Goal: Check status: Check status

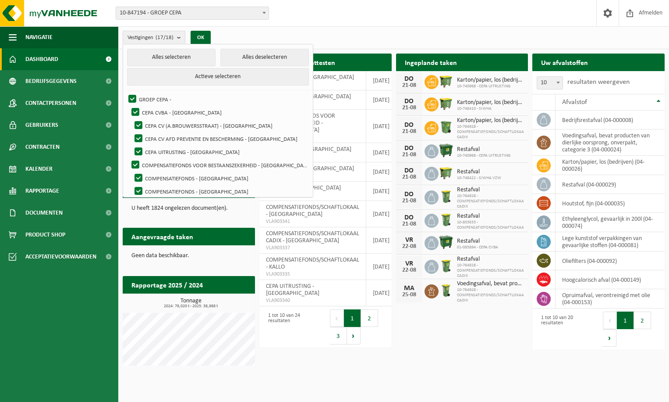
click at [231, 55] on button "Alles deselecteren" at bounding box center [264, 58] width 89 height 18
checkbox input "false"
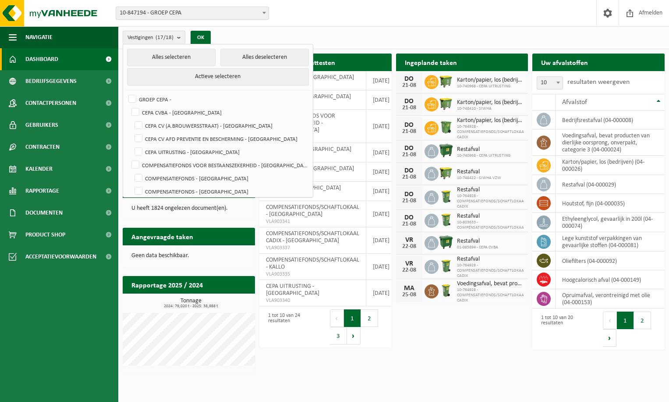
checkbox input "false"
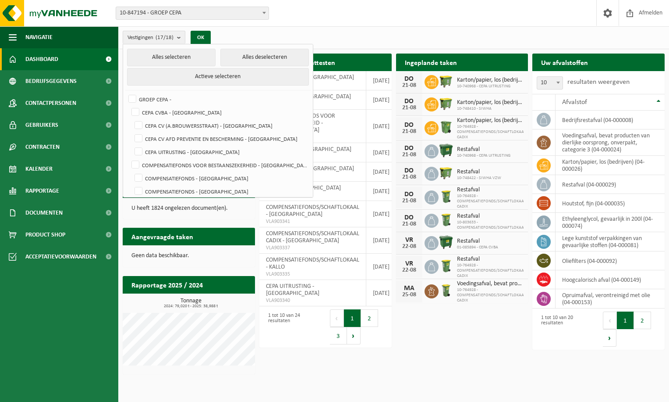
checkbox input "false"
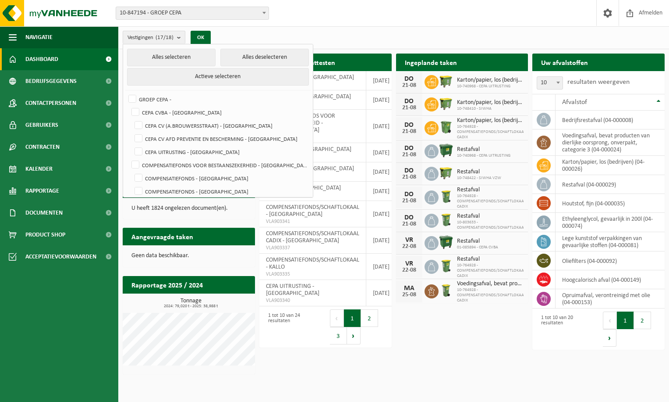
checkbox input "false"
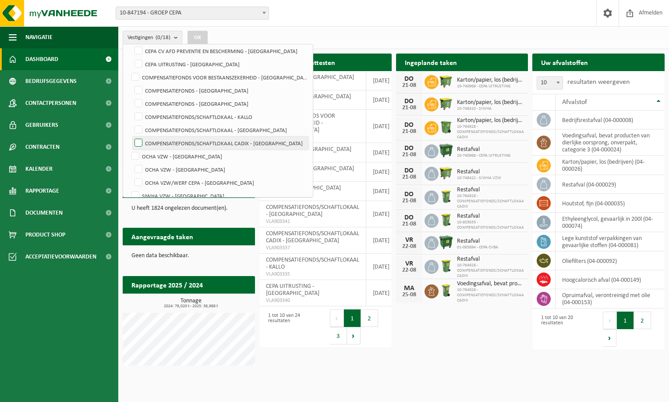
scroll to position [131, 0]
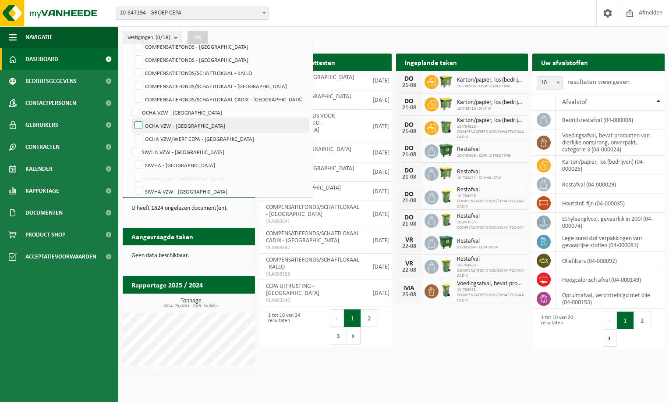
click at [194, 128] on label "OCHA VZW - [GEOGRAPHIC_DATA]" at bounding box center [221, 125] width 176 height 13
click at [131, 119] on input "OCHA VZW - [GEOGRAPHIC_DATA]" at bounding box center [131, 118] width 0 height 0
checkbox input "true"
click at [202, 34] on button "OK" at bounding box center [198, 38] width 20 height 14
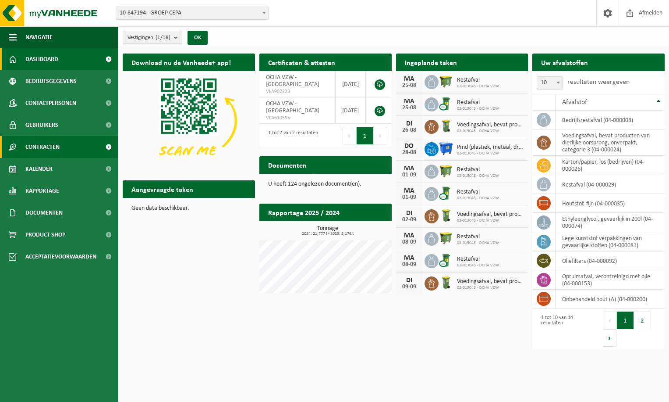
click at [34, 145] on span "Contracten" at bounding box center [42, 147] width 34 height 22
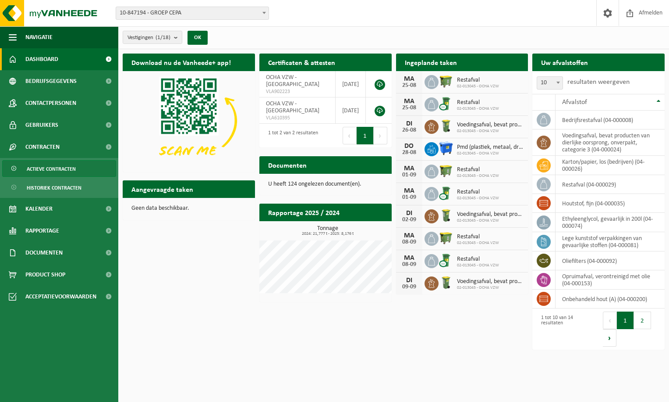
click at [46, 165] on span "Actieve contracten" at bounding box center [51, 168] width 49 height 17
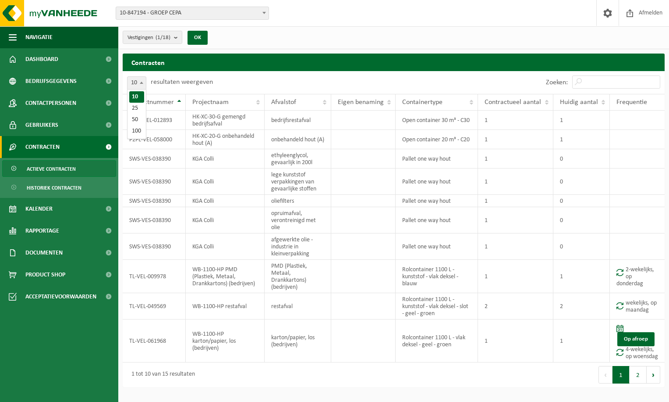
click at [143, 83] on b at bounding box center [142, 83] width 4 height 2
select select "25"
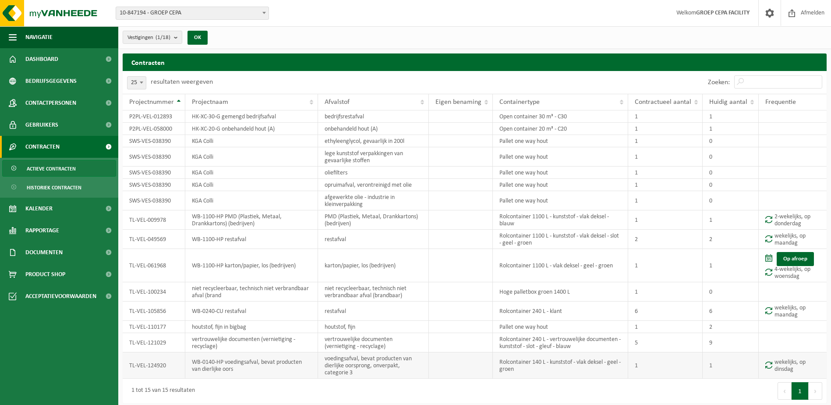
click at [405, 367] on td "voedingsafval, bevat producten van dierlijke oorsprong, onverpakt, categorie 3" at bounding box center [373, 365] width 111 height 26
click at [43, 251] on span "Documenten" at bounding box center [43, 253] width 37 height 22
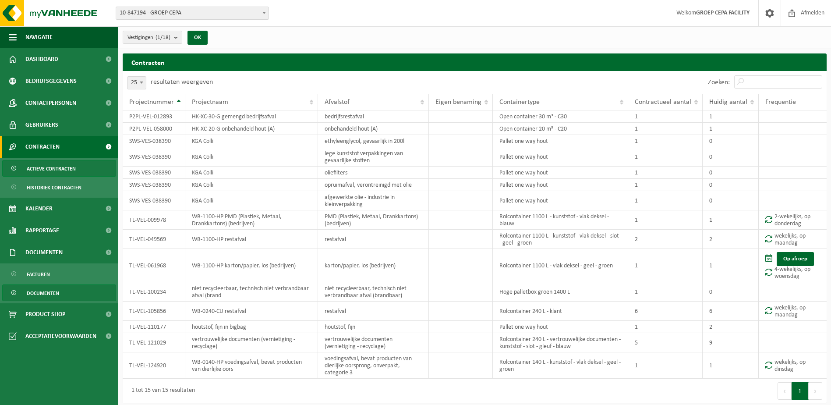
click at [41, 291] on span "Documenten" at bounding box center [43, 293] width 32 height 17
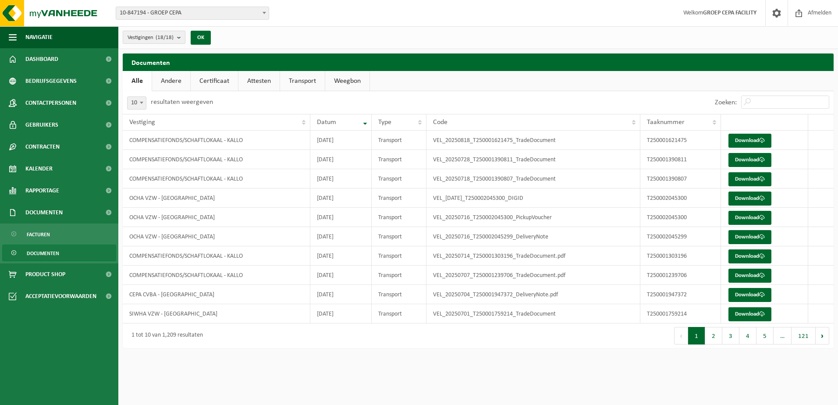
click at [180, 34] on b "submit" at bounding box center [181, 37] width 8 height 12
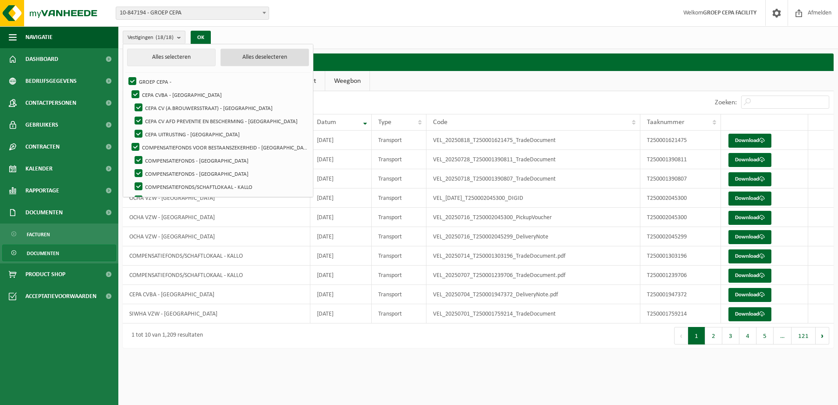
click at [231, 54] on button "Alles deselecteren" at bounding box center [264, 58] width 89 height 18
checkbox input "false"
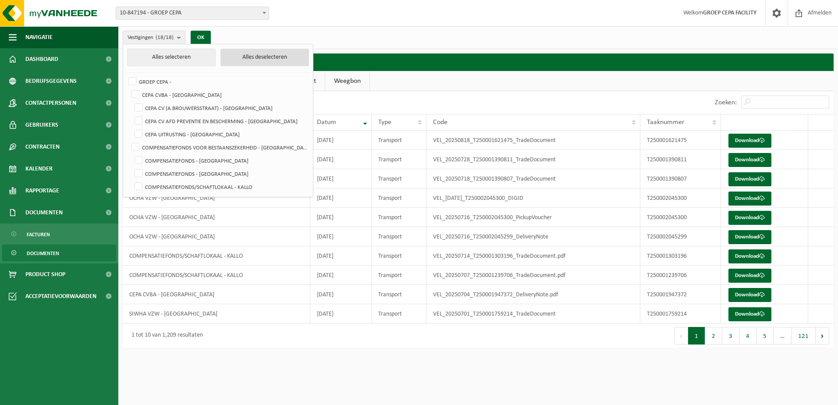
checkbox input "false"
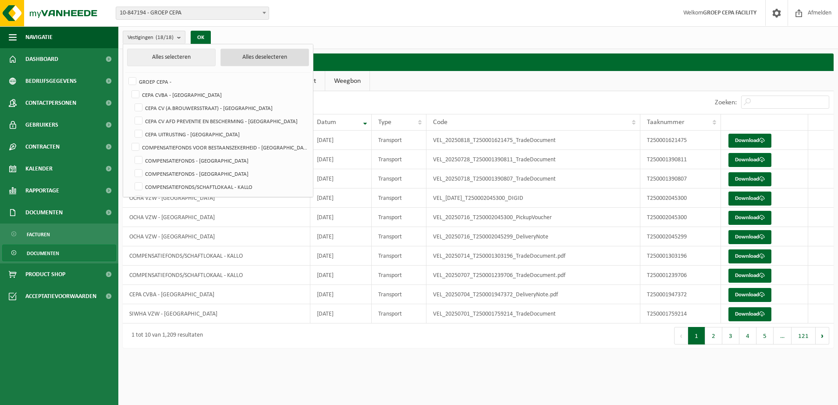
checkbox input "false"
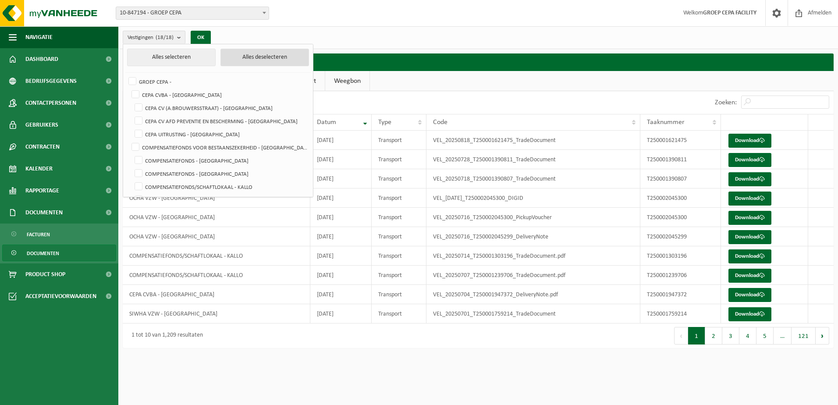
checkbox input "false"
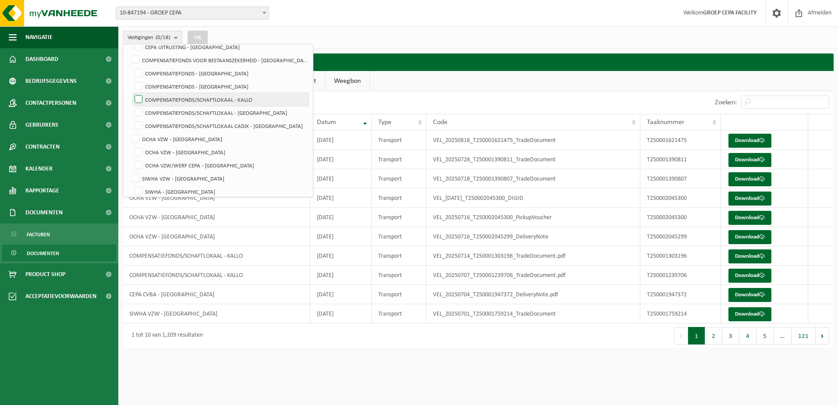
scroll to position [88, 0]
click at [188, 154] on label "OCHA VZW - [GEOGRAPHIC_DATA]" at bounding box center [221, 151] width 176 height 13
click at [131, 145] on input "OCHA VZW - [GEOGRAPHIC_DATA]" at bounding box center [131, 145] width 0 height 0
checkbox input "true"
click at [200, 38] on button "OK" at bounding box center [198, 38] width 20 height 14
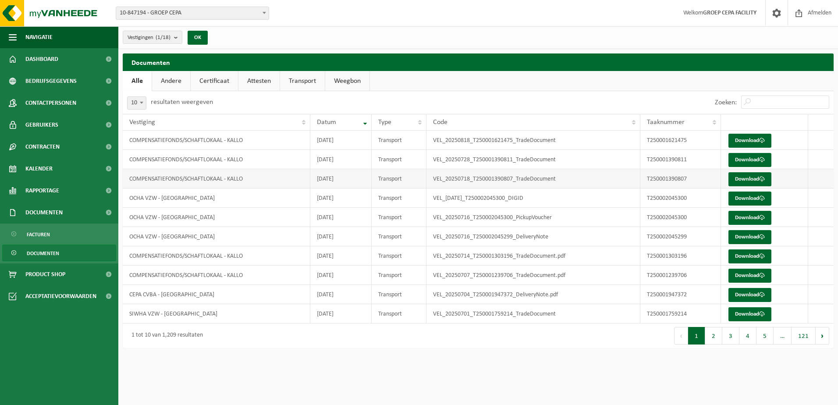
scroll to position [0, 0]
click at [199, 37] on button "OK" at bounding box center [198, 38] width 20 height 14
click at [179, 83] on link "Andere" at bounding box center [171, 81] width 38 height 20
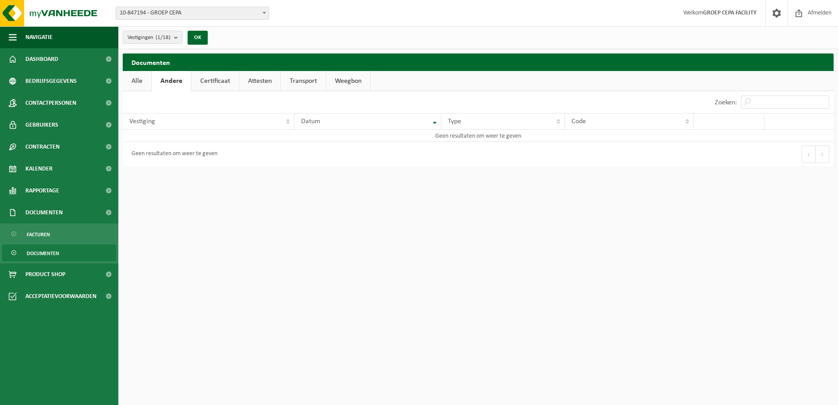
click at [210, 83] on link "Certificaat" at bounding box center [215, 81] width 47 height 20
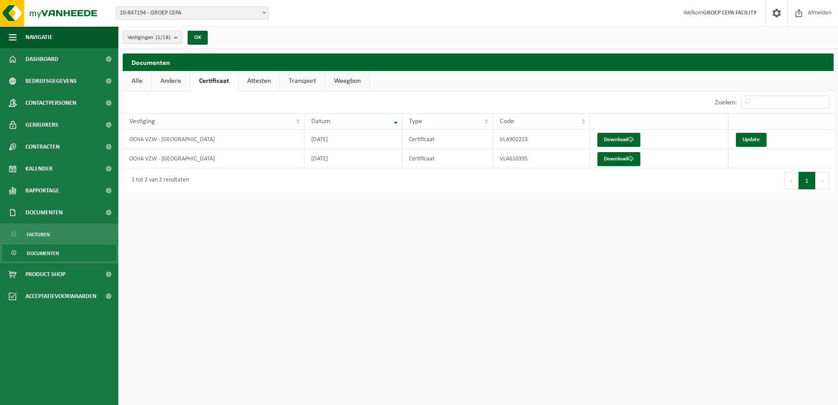
click at [255, 83] on link "Attesten" at bounding box center [258, 81] width 41 height 20
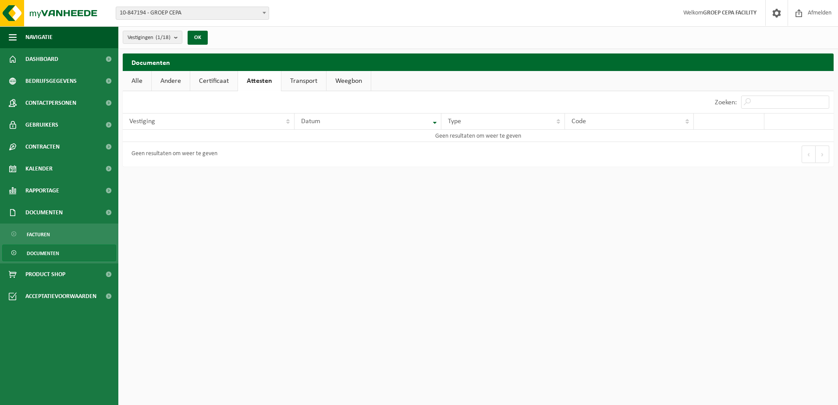
click at [307, 83] on link "Transport" at bounding box center [303, 81] width 45 height 20
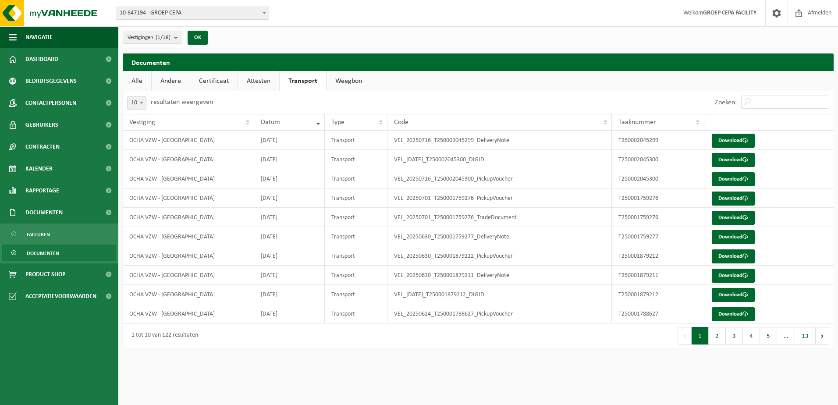
click at [135, 79] on link "Alle" at bounding box center [137, 81] width 28 height 20
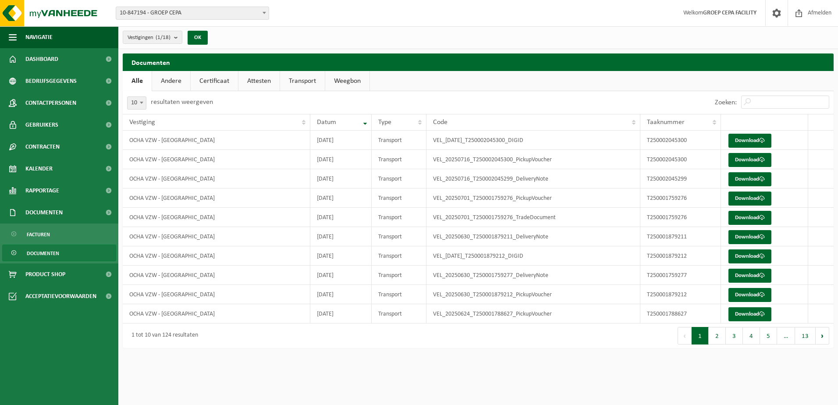
click at [44, 255] on span "Documenten" at bounding box center [43, 253] width 32 height 17
click at [41, 235] on span "Facturen" at bounding box center [38, 234] width 23 height 17
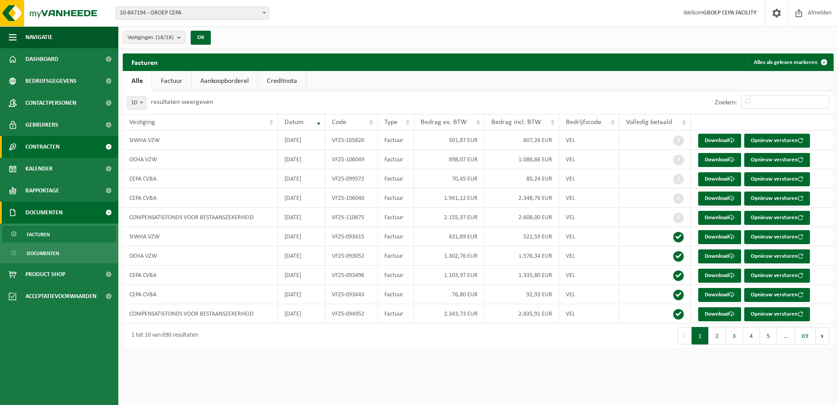
click at [54, 145] on span "Contracten" at bounding box center [42, 147] width 34 height 22
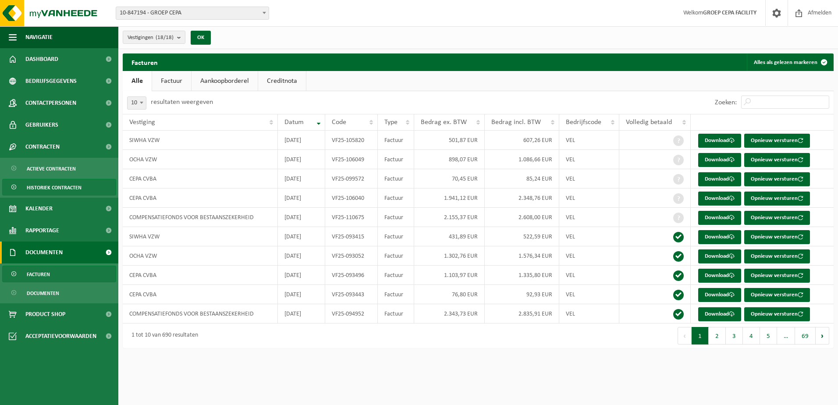
click at [59, 190] on span "Historiek contracten" at bounding box center [54, 187] width 55 height 17
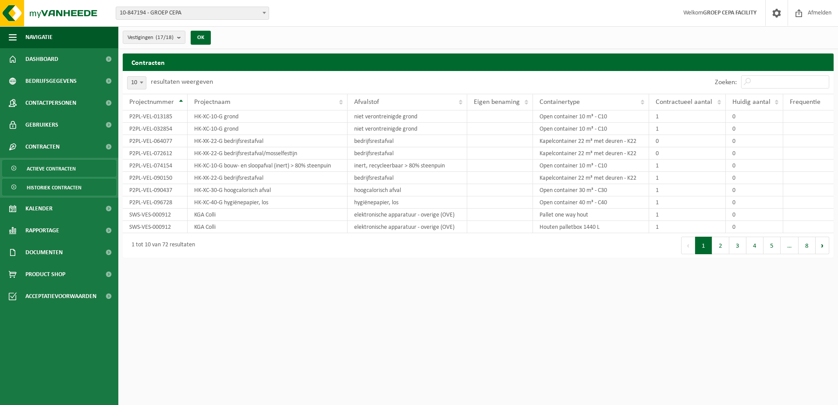
click at [67, 166] on span "Actieve contracten" at bounding box center [51, 168] width 49 height 17
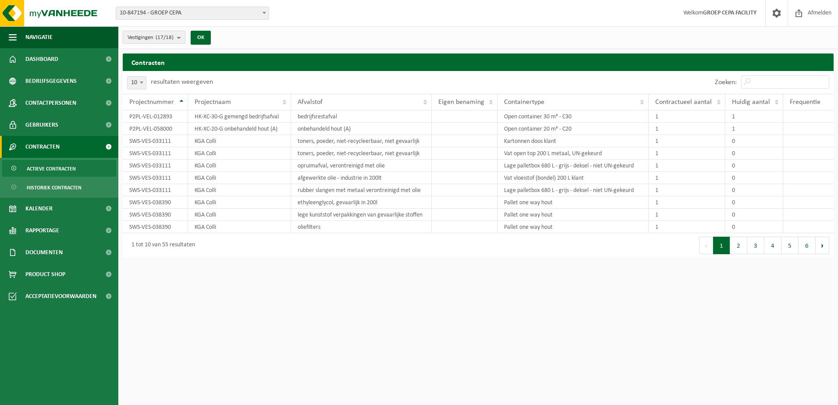
click at [182, 39] on b "submit" at bounding box center [181, 37] width 8 height 12
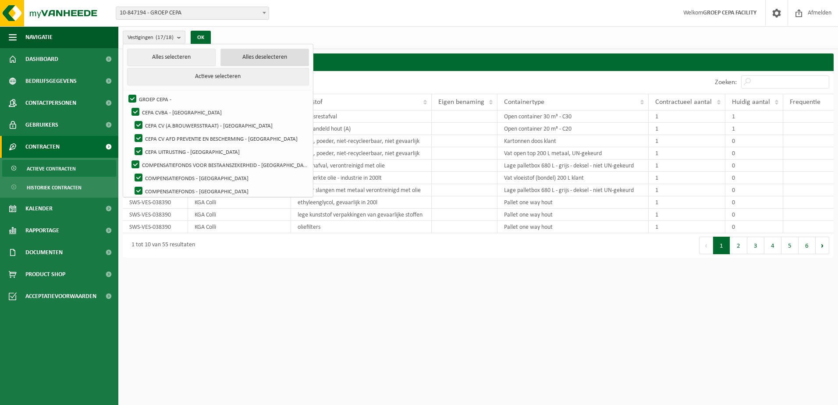
click at [228, 59] on button "Alles deselecteren" at bounding box center [264, 58] width 89 height 18
checkbox input "false"
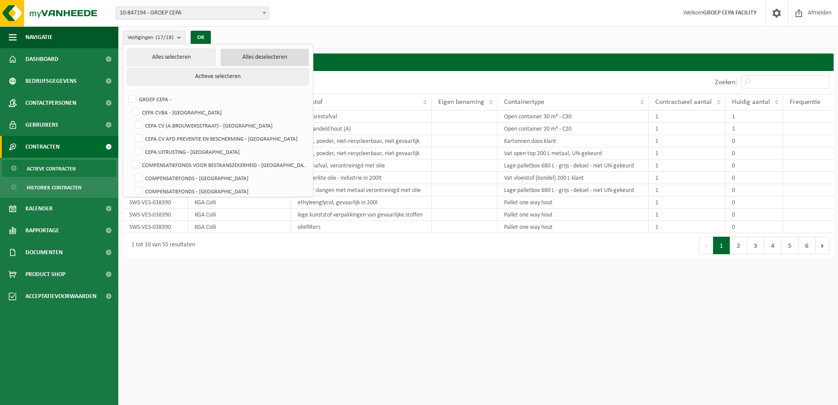
checkbox input "false"
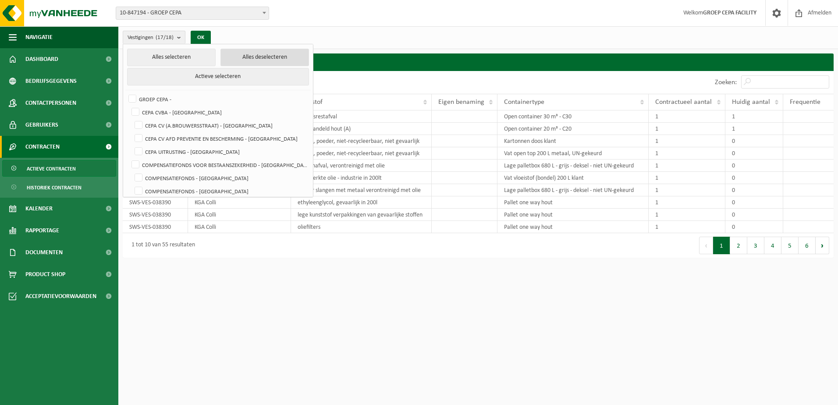
checkbox input "false"
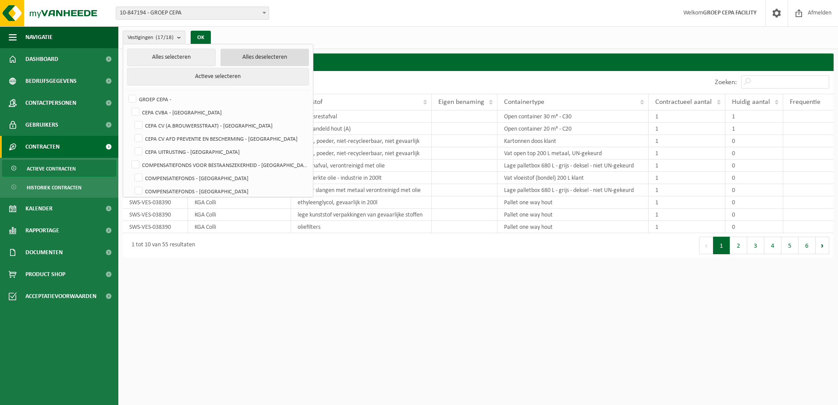
checkbox input "false"
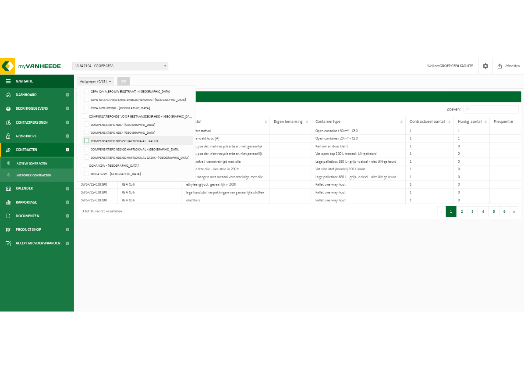
scroll to position [88, 0]
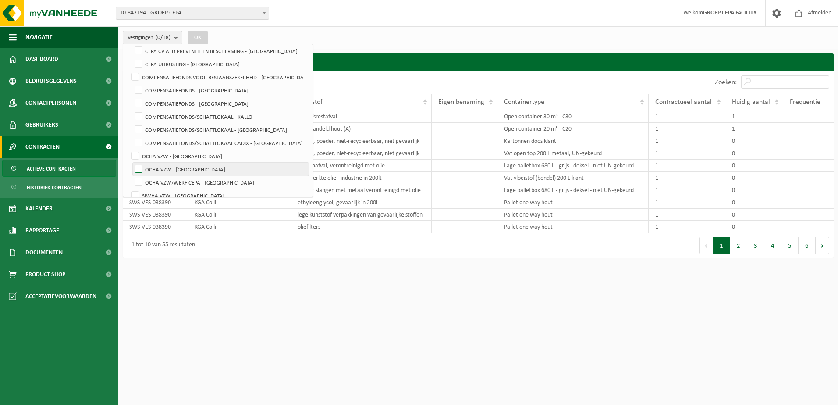
click at [206, 173] on label "OCHA VZW - [GEOGRAPHIC_DATA]" at bounding box center [221, 169] width 176 height 13
click at [131, 163] on input "OCHA VZW - [GEOGRAPHIC_DATA]" at bounding box center [131, 162] width 0 height 0
checkbox input "true"
click at [203, 39] on button "OK" at bounding box center [198, 38] width 20 height 14
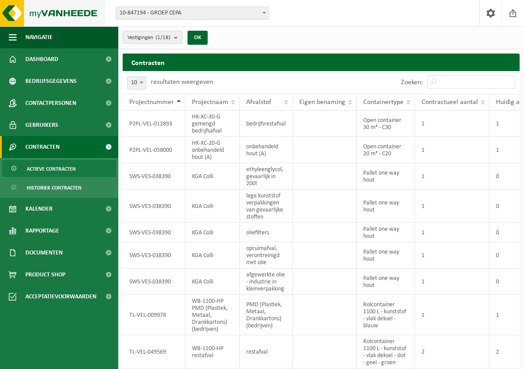
scroll to position [0, 0]
